Goal: Transaction & Acquisition: Subscribe to service/newsletter

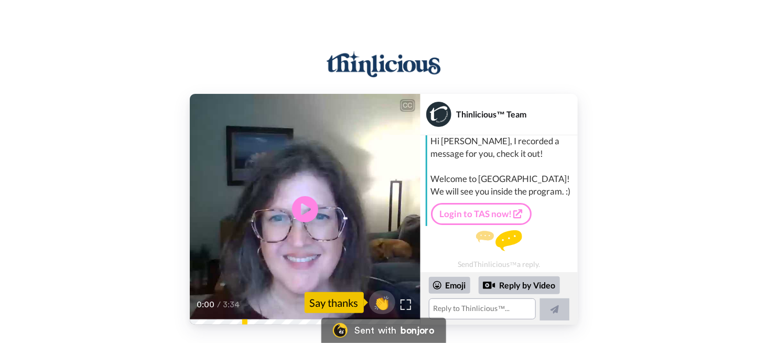
scroll to position [17, 0]
click at [463, 217] on link "Login to TAS now!" at bounding box center [481, 213] width 101 height 22
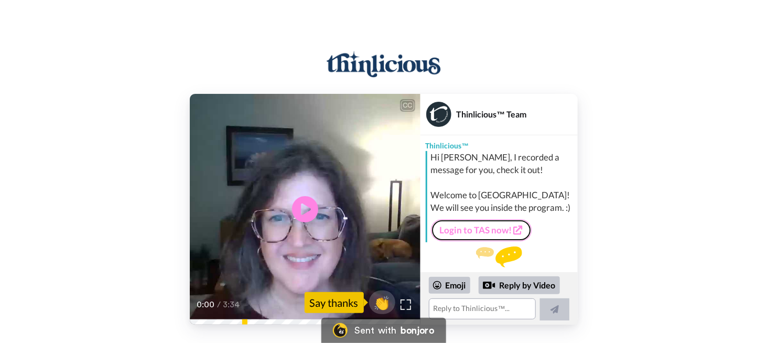
click at [490, 227] on link "Login to TAS now!" at bounding box center [481, 230] width 101 height 22
click at [452, 116] on div at bounding box center [439, 114] width 36 height 36
click at [311, 202] on icon at bounding box center [305, 210] width 28 height 28
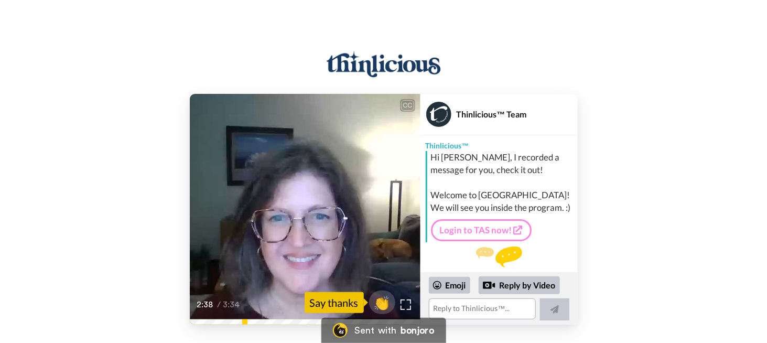
click at [673, 86] on div "CC Play/Pause So definitely allow some time to jump on Facebook every day. 2:38…" at bounding box center [383, 179] width 767 height 291
click at [54, 170] on div "CC Play/Pause My next tip is to keep an open mind. 2:41 / 3:34 👏 Say thanks Thi…" at bounding box center [383, 209] width 767 height 231
click at [93, 260] on div "CC Play/Pause My next tip is to keep an open mind. 2:42 / 3:34 👏 Say thanks Thi…" at bounding box center [383, 209] width 767 height 231
click at [80, 212] on div "CC Play/Pause As [PERSON_NAME] says, and I'm sure you've seen by now, we are he…" at bounding box center [383, 209] width 767 height 231
click at [80, 212] on div "CC Play/Pause And the TAS advice thing that you are seeing is different than th…" at bounding box center [383, 209] width 767 height 231
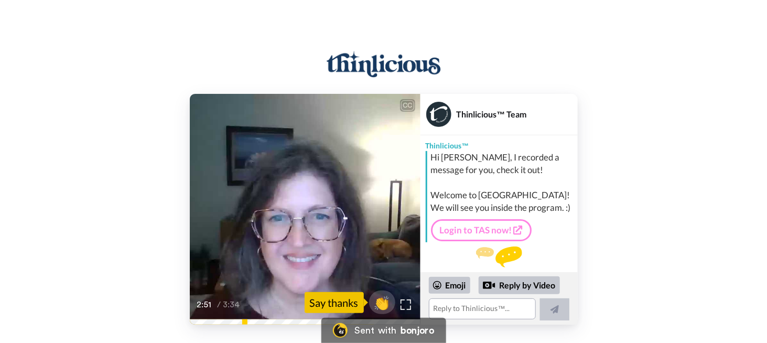
click at [103, 265] on div "CC Play/Pause And the TAS advice thing that you are seeing is different than th…" at bounding box center [383, 209] width 767 height 231
click at [290, 231] on video at bounding box center [305, 209] width 231 height 231
click at [287, 228] on video at bounding box center [305, 209] width 231 height 231
click at [505, 297] on div "Emoji Reply by Video" at bounding box center [499, 298] width 141 height 44
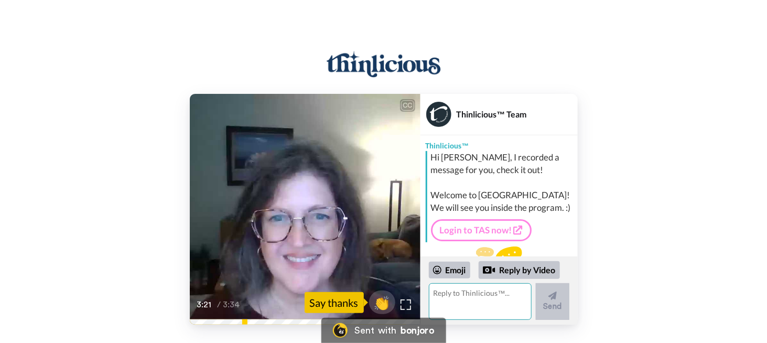
click at [495, 300] on textarea at bounding box center [480, 301] width 103 height 37
